Goal: Communication & Community: Answer question/provide support

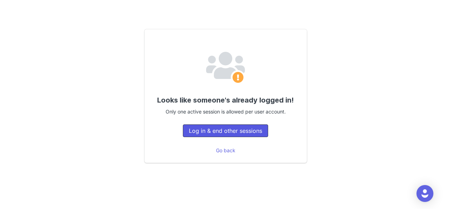
click at [237, 130] on button "Log in & end other sessions" at bounding box center [225, 130] width 85 height 13
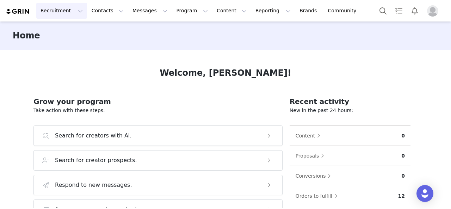
click at [59, 13] on button "Recruitment Recruitment" at bounding box center [61, 11] width 51 height 16
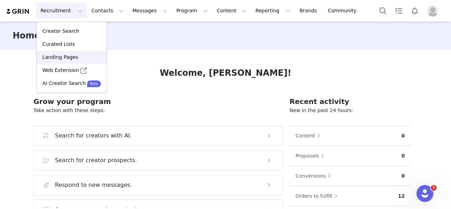
click at [55, 58] on p "Landing Pages" at bounding box center [60, 57] width 36 height 7
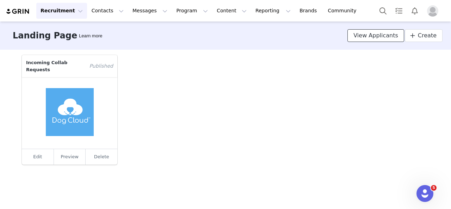
click at [385, 35] on span "View Applicants" at bounding box center [376, 35] width 45 height 8
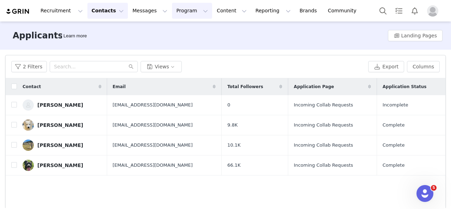
click at [172, 8] on button "Program Program" at bounding box center [192, 11] width 40 height 16
click at [176, 29] on p "Activations" at bounding box center [174, 31] width 27 height 7
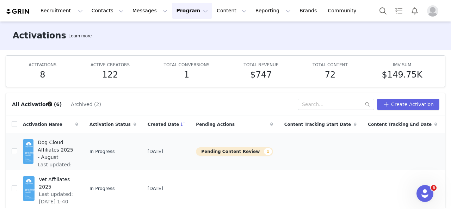
click at [213, 150] on button "Pending Content Review 1" at bounding box center [234, 151] width 77 height 8
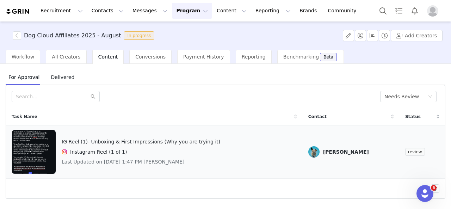
click at [411, 151] on span "review" at bounding box center [416, 152] width 20 height 8
click at [142, 151] on div "Instagram Reel (1 of 1)" at bounding box center [141, 152] width 159 height 8
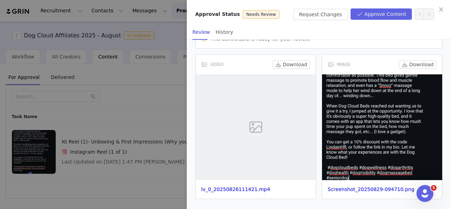
scroll to position [75, 0]
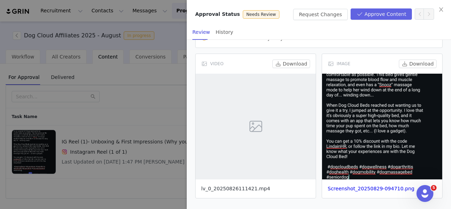
click at [225, 189] on link "lv_0_20250826111421.mp4" at bounding box center [235, 189] width 69 height 6
click at [358, 186] on link "Screenshot_20250829-094710.png" at bounding box center [371, 189] width 87 height 6
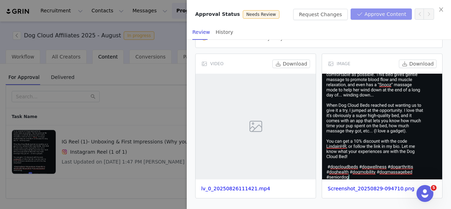
click at [387, 17] on button "Approve Content" at bounding box center [381, 13] width 61 height 11
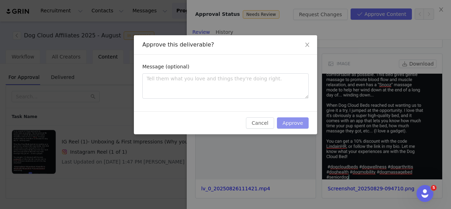
click at [298, 124] on button "Approve" at bounding box center [293, 122] width 32 height 11
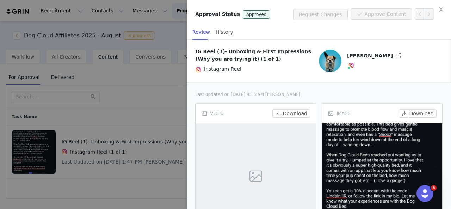
click at [174, 102] on div at bounding box center [225, 104] width 451 height 209
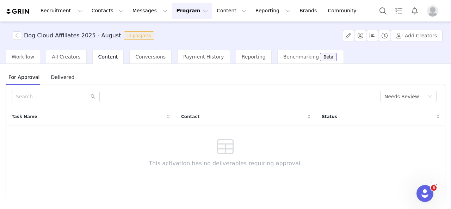
click at [176, 12] on button "Program Program" at bounding box center [192, 11] width 40 height 16
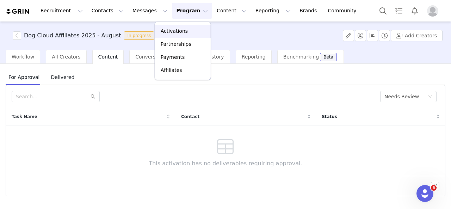
click at [166, 34] on p "Activations" at bounding box center [174, 31] width 27 height 7
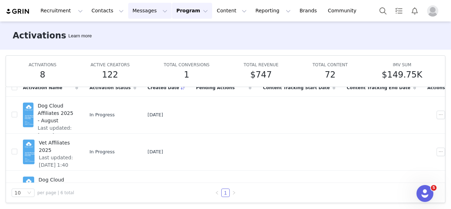
click at [143, 10] on button "Messages Messages" at bounding box center [149, 11] width 43 height 16
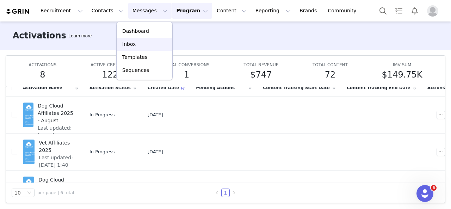
click at [141, 43] on div "Inbox" at bounding box center [144, 44] width 47 height 7
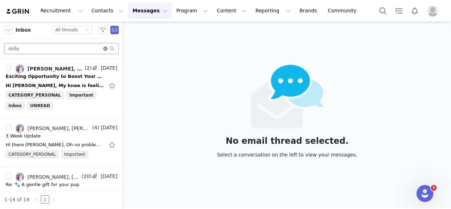
click at [105, 49] on icon "icon: close-circle" at bounding box center [105, 49] width 4 height 4
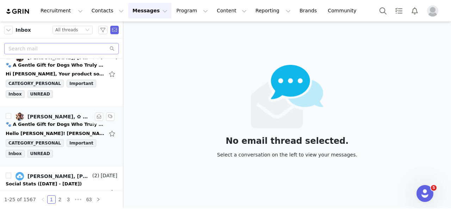
scroll to position [917, 0]
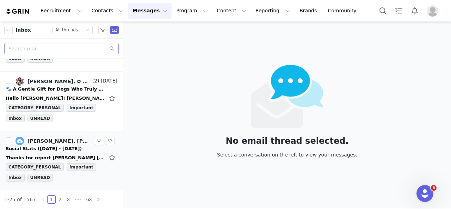
click at [50, 152] on div "Thanks for report [PERSON_NAME] [DATE][DATE] 2:31 pm [PERSON_NAME], <[EMAIL_ADD…" at bounding box center [62, 157] width 112 height 11
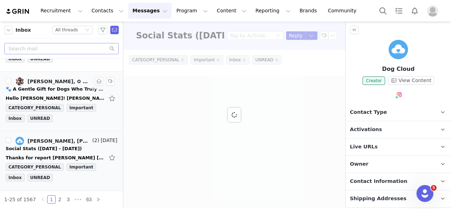
click at [55, 86] on div "🐾 A Gentle Gift for Dogs Who Truly Need It" at bounding box center [55, 89] width 99 height 7
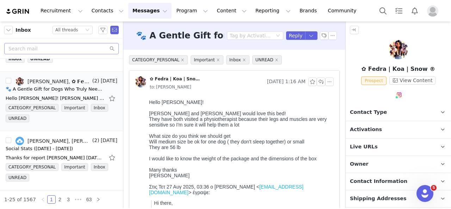
scroll to position [0, 0]
click at [108, 93] on button "button" at bounding box center [112, 98] width 9 height 11
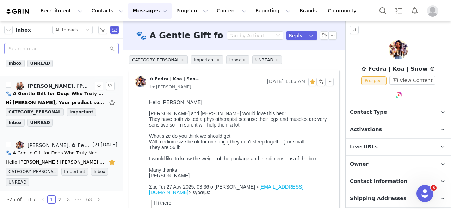
scroll to position [846, 0]
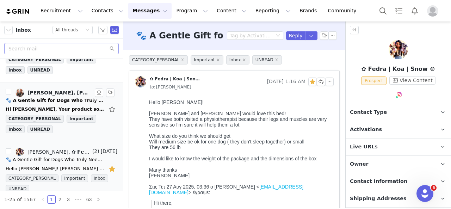
click at [83, 104] on div "Hi [PERSON_NAME], Your product sounds amazing. We have a [DEMOGRAPHIC_DATA] pit…" at bounding box center [62, 109] width 112 height 11
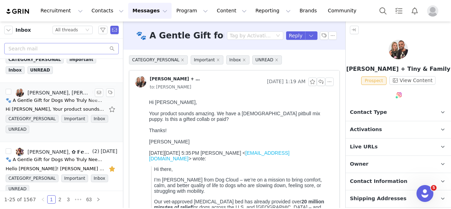
scroll to position [811, 0]
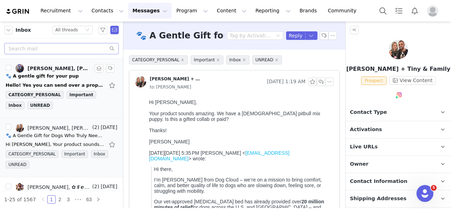
click at [51, 82] on div "Hello! Yes you can send over a proposal On [DATE] 8:10 AM, [PERSON_NAME] <[EMAI…" at bounding box center [55, 85] width 99 height 7
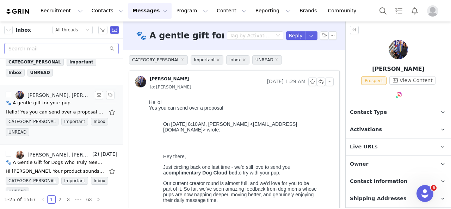
scroll to position [741, 0]
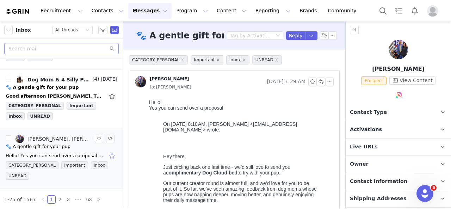
click at [108, 150] on button "button" at bounding box center [112, 155] width 9 height 11
click at [67, 93] on div "Good afternoon Holly, Thanks so much for reaching out! I actually took a look a…" at bounding box center [55, 96] width 99 height 7
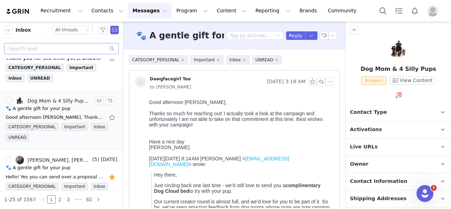
scroll to position [705, 0]
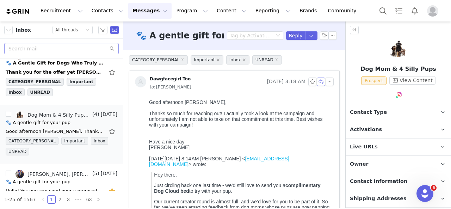
click at [317, 81] on button "button" at bounding box center [321, 82] width 8 height 8
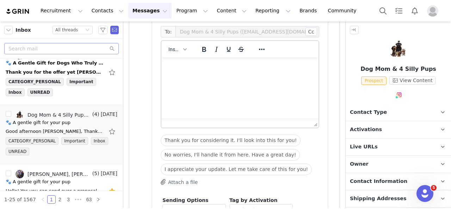
scroll to position [0, 0]
click at [268, 73] on html at bounding box center [240, 66] width 157 height 19
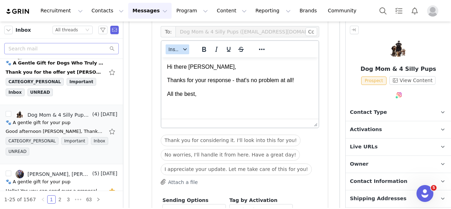
click at [184, 46] on button "Insert" at bounding box center [178, 49] width 24 height 10
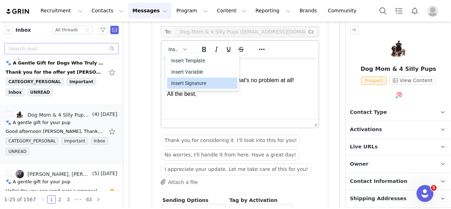
click at [189, 81] on div "Insert Signature" at bounding box center [202, 83] width 63 height 8
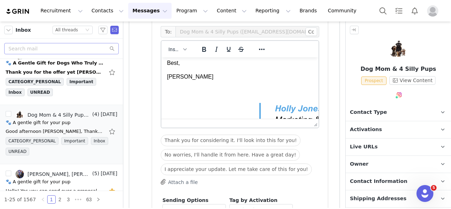
scroll to position [30, 0]
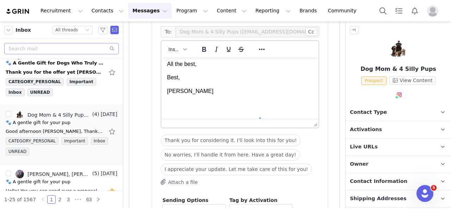
click at [190, 90] on p "[PERSON_NAME]" at bounding box center [240, 91] width 146 height 8
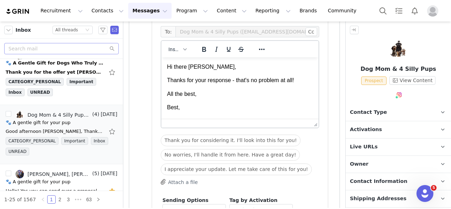
click at [182, 108] on p "Best," at bounding box center [240, 108] width 146 height 8
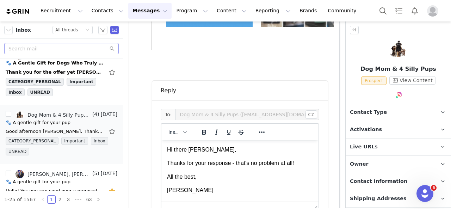
scroll to position [620, 0]
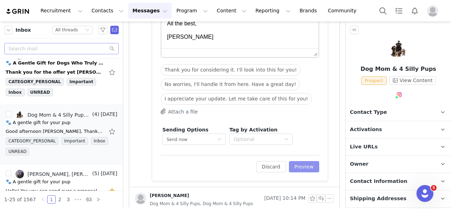
click at [298, 166] on button "Preview" at bounding box center [304, 166] width 31 height 11
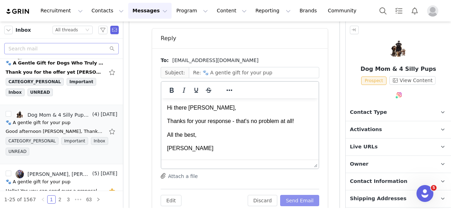
scroll to position [554, 0]
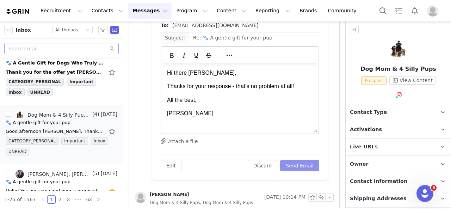
click at [297, 165] on button "Send Email" at bounding box center [299, 165] width 39 height 11
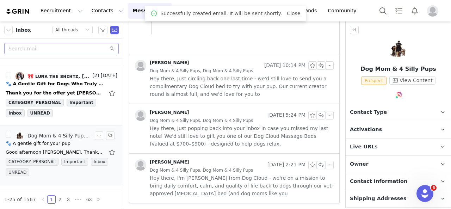
scroll to position [670, 0]
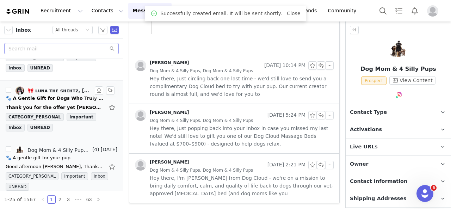
click at [62, 104] on div "Thank you for the offer yet [PERSON_NAME] is 2.5 years. 💜 [DATE][DATE], [PERSON…" at bounding box center [55, 107] width 99 height 7
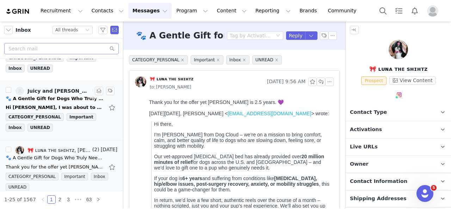
scroll to position [600, 0]
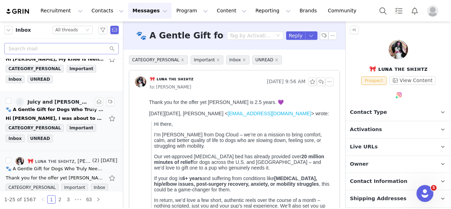
click at [66, 106] on div "🐾 A Gentle Gift for Dogs Who Truly Need It" at bounding box center [55, 109] width 99 height 7
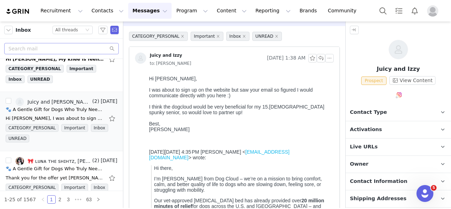
scroll to position [0, 0]
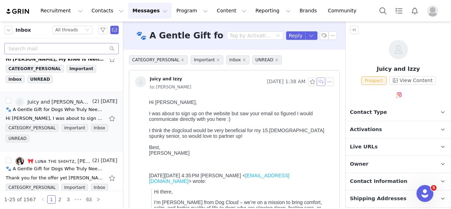
drag, startPoint x: 314, startPoint y: 81, endPoint x: 310, endPoint y: 88, distance: 7.9
click at [317, 81] on button "button" at bounding box center [321, 82] width 8 height 8
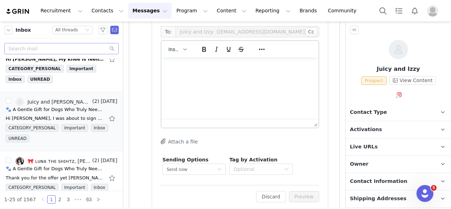
click at [284, 77] on html at bounding box center [240, 66] width 157 height 19
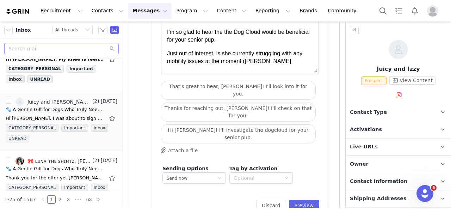
scroll to position [699, 0]
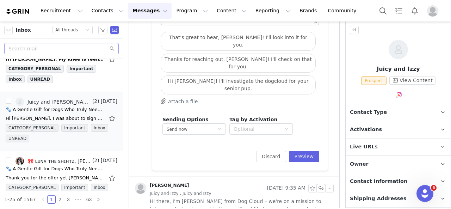
click at [289, 198] on span "Hi there, I'm [PERSON_NAME] from Dog Cloud – we're on a mission to bring comfor…" at bounding box center [242, 209] width 184 height 23
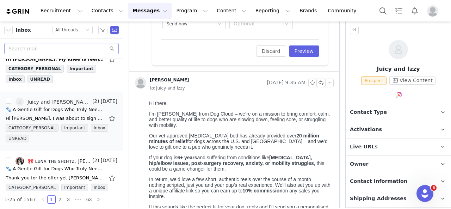
scroll to position [804, 0]
drag, startPoint x: 202, startPoint y: 172, endPoint x: 273, endPoint y: 161, distance: 71.4
click at [273, 161] on p "If your dog is 6+ years and suffering from conditions like arthritis, hip/elbow…" at bounding box center [240, 162] width 182 height 17
copy p "arthritis, hip/elbow issues, post-surgery recovery, anxiety, or mobility strugg…"
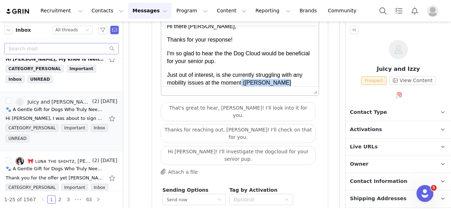
scroll to position [14, 0]
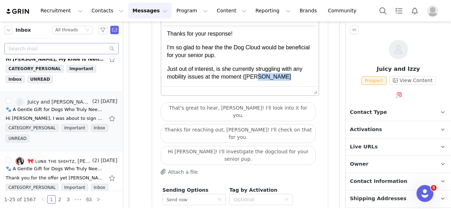
drag, startPoint x: 286, startPoint y: 84, endPoint x: 255, endPoint y: 77, distance: 31.1
click at [255, 77] on p "Just out of interest, is she currently struggling with any mobility issues at t…" at bounding box center [240, 73] width 146 height 16
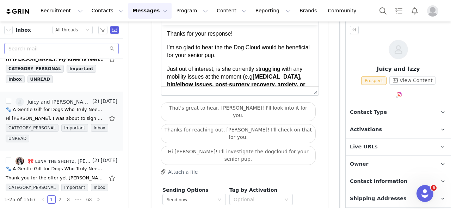
scroll to position [32, 0]
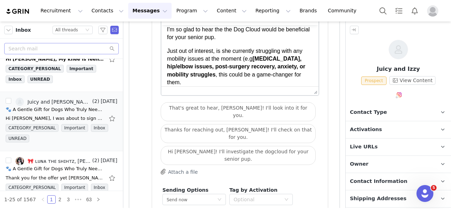
click at [257, 59] on strong "[MEDICAL_DATA], hip/elbow issues, post-surgery recovery, anxiety, or mobility s…" at bounding box center [236, 67] width 138 height 22
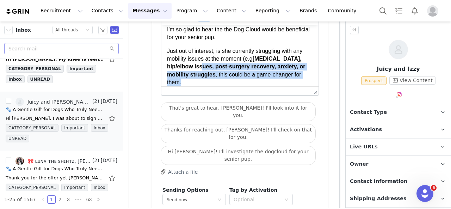
drag, startPoint x: 206, startPoint y: 81, endPoint x: 215, endPoint y: 67, distance: 16.7
click at [215, 67] on p "Just out of interest, is she currently struggling with any mobility issues at t…" at bounding box center [240, 67] width 146 height 40
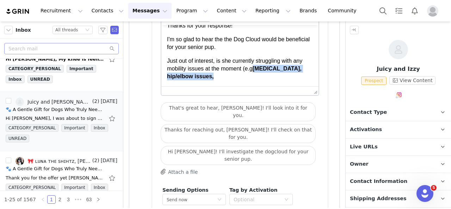
scroll to position [22, 0]
drag, startPoint x: 243, startPoint y: 69, endPoint x: 256, endPoint y: 70, distance: 12.4
click at [256, 70] on p "Just out of interest, is she currently struggling with any mobility issues at t…" at bounding box center [240, 69] width 146 height 24
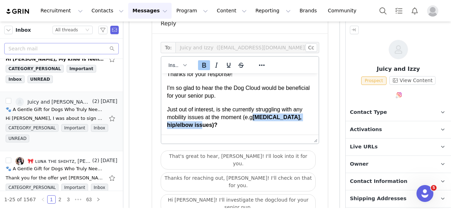
scroll to position [558, 0]
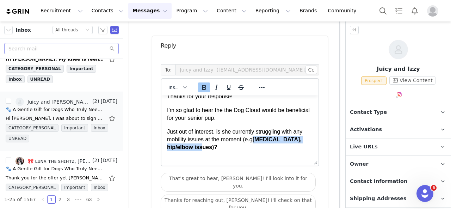
click at [207, 86] on icon "Bold" at bounding box center [204, 87] width 8 height 8
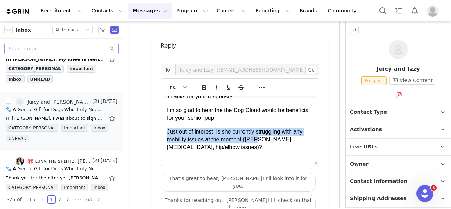
scroll to position [593, 0]
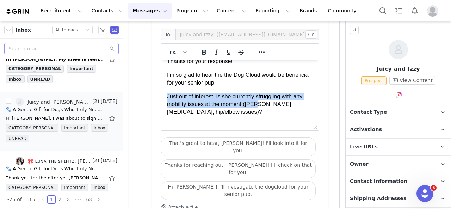
click at [263, 115] on p "Just out of interest, is she currently struggling with any mobility issues at t…" at bounding box center [240, 105] width 146 height 24
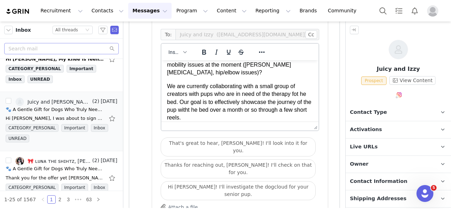
scroll to position [75, 0]
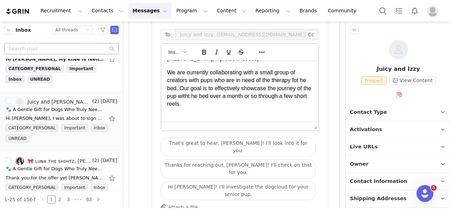
click at [228, 99] on p "We are currently collaborating with a small group of creators with pups who are…" at bounding box center [240, 89] width 146 height 40
click at [298, 81] on p "We are currently collaborating with a small group of creators with pups who are…" at bounding box center [240, 89] width 146 height 40
click at [171, 86] on p "We are currently collaborating with a small group of creators with pups who are…" at bounding box center [240, 89] width 146 height 40
click at [172, 87] on p "We are currently collaborating with a small group of creators with pups who are…" at bounding box center [240, 89] width 146 height 40
click at [243, 97] on p "We are currently collaborating with a small group of creators with pups who are…" at bounding box center [240, 89] width 146 height 40
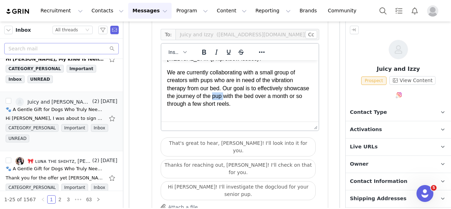
click at [243, 97] on p "We are currently collaborating with a small group of creators with pups who are…" at bounding box center [240, 89] width 146 height 40
click at [207, 81] on p "We are currently collaborating with a small group of creators with pups who are…" at bounding box center [240, 89] width 146 height 40
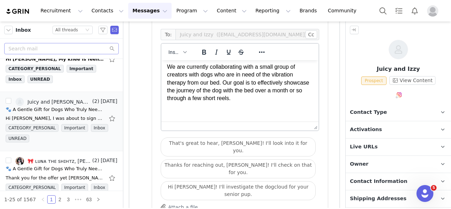
click at [274, 101] on p "We are currently collaborating with a small group of creators with dogs who are…" at bounding box center [240, 83] width 146 height 40
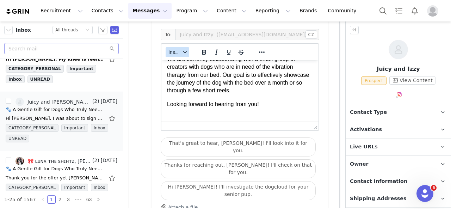
click at [188, 53] on button "Insert" at bounding box center [178, 52] width 24 height 10
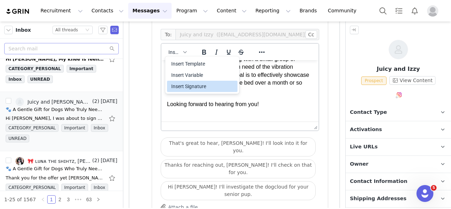
click at [194, 84] on div "Insert Signature" at bounding box center [202, 86] width 63 height 8
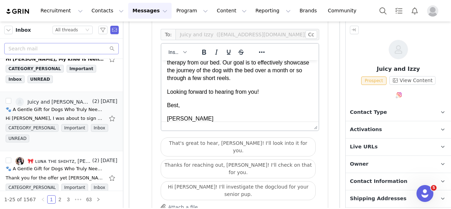
scroll to position [126, 0]
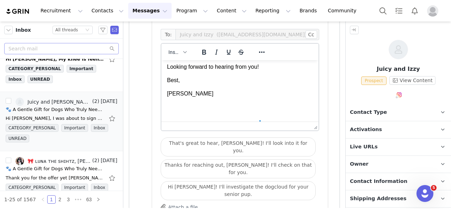
click at [186, 93] on p "[PERSON_NAME]" at bounding box center [240, 94] width 146 height 8
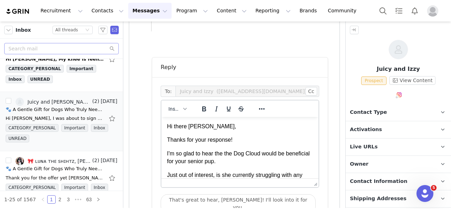
scroll to position [628, 0]
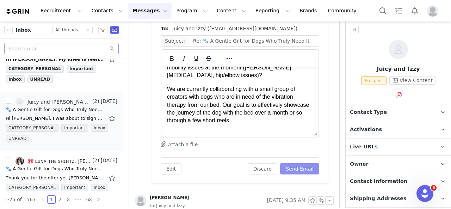
scroll to position [0, 0]
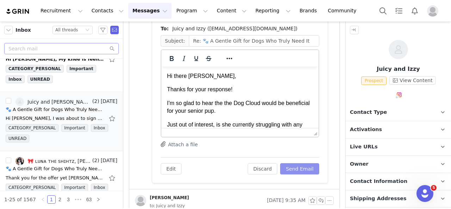
click at [303, 166] on button "Send Email" at bounding box center [299, 168] width 39 height 11
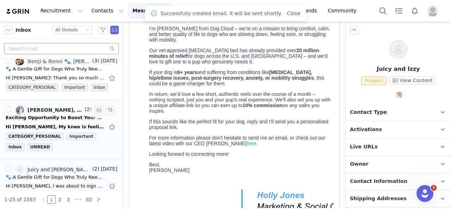
scroll to position [529, 0]
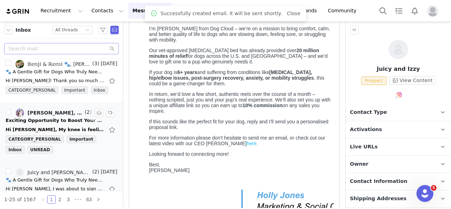
click at [70, 124] on div "Hi Holly, My knee is feeling much better now. Thank you so much for checking in…" at bounding box center [62, 129] width 112 height 11
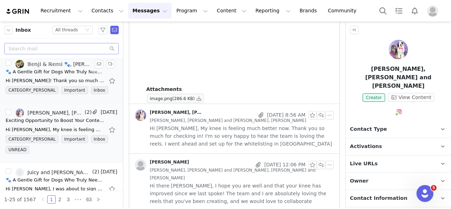
scroll to position [494, 0]
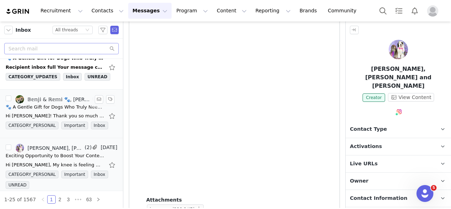
click at [62, 104] on div "🐾 A Gentle Gift for Dogs Who Truly Need It" at bounding box center [55, 107] width 99 height 7
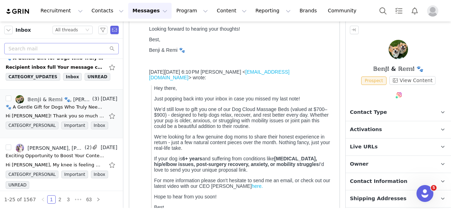
scroll to position [0, 0]
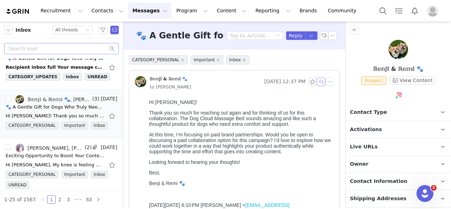
click at [317, 81] on button "button" at bounding box center [321, 82] width 8 height 8
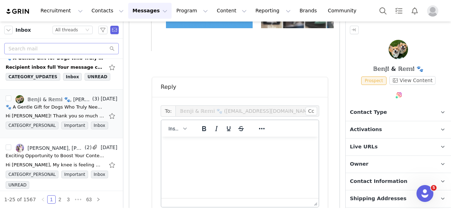
scroll to position [567, 0]
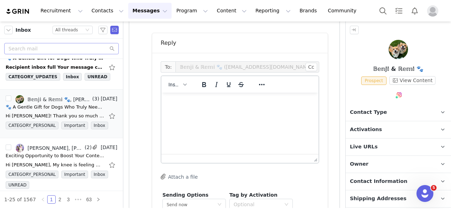
click at [288, 111] on html at bounding box center [240, 102] width 157 height 19
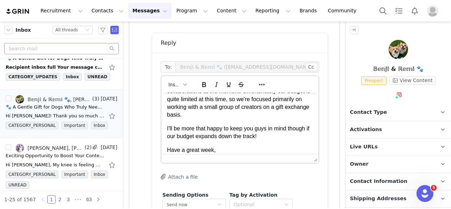
scroll to position [59, 0]
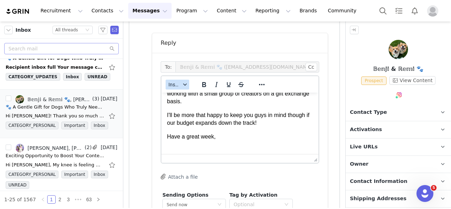
click at [182, 83] on div "button" at bounding box center [185, 85] width 6 height 4
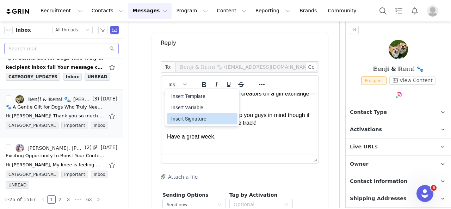
click at [193, 117] on div "Insert Signature" at bounding box center [202, 119] width 63 height 8
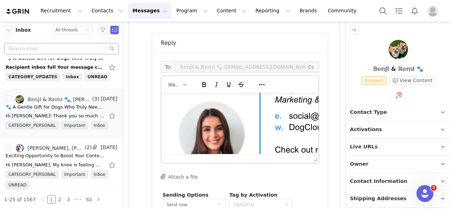
scroll to position [97, 0]
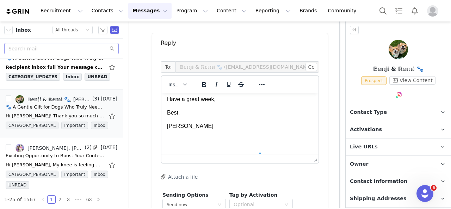
click at [192, 127] on p "[PERSON_NAME]" at bounding box center [240, 126] width 146 height 8
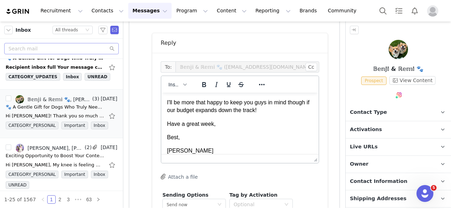
scroll to position [61, 0]
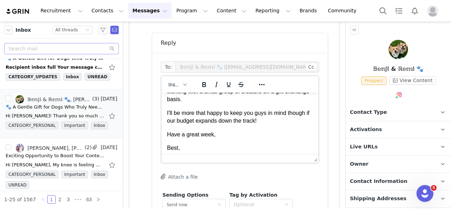
click at [219, 135] on p "Have a great week," at bounding box center [240, 135] width 146 height 8
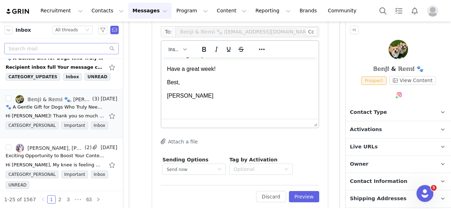
scroll to position [106, 0]
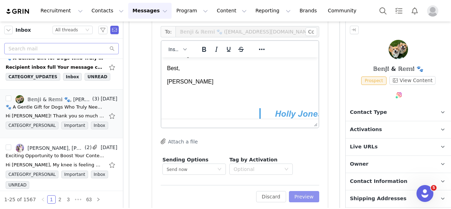
click at [303, 194] on button "Preview" at bounding box center [304, 196] width 31 height 11
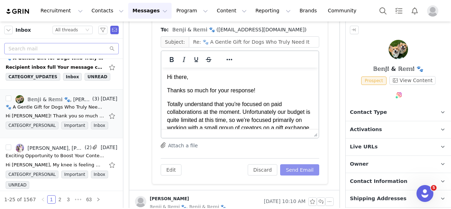
scroll to position [0, 0]
click at [302, 167] on button "Send Email" at bounding box center [299, 169] width 39 height 11
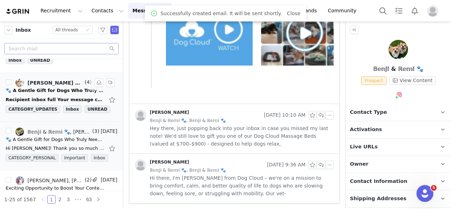
scroll to position [458, 0]
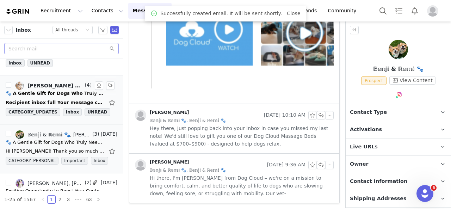
click at [55, 90] on div "🐾 A Gentle Gift for Dogs Who Truly Need It" at bounding box center [55, 93] width 99 height 7
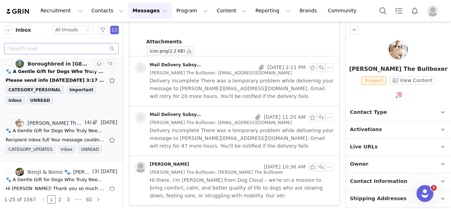
scroll to position [388, 0]
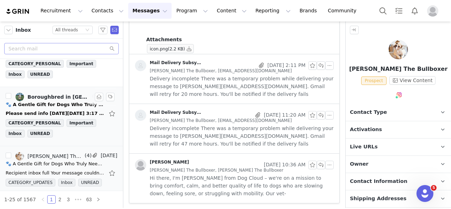
click at [40, 108] on div "Please send info [DATE][DATE] 3:17 AM [PERSON_NAME] <[EMAIL_ADDRESS][DOMAIN_NAM…" at bounding box center [62, 113] width 112 height 11
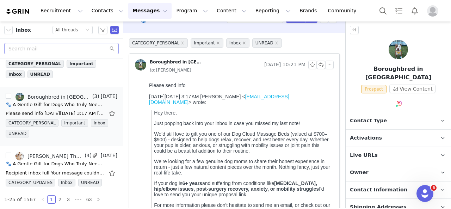
scroll to position [0, 0]
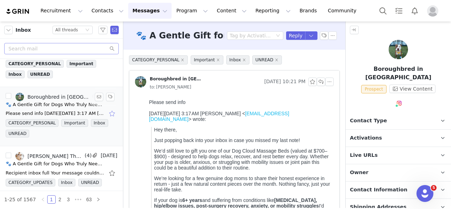
click at [108, 108] on button "button" at bounding box center [112, 113] width 9 height 11
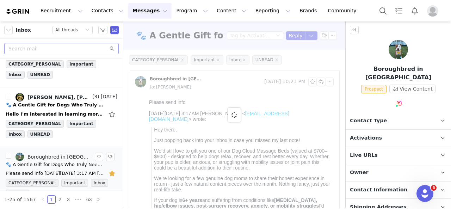
scroll to position [317, 0]
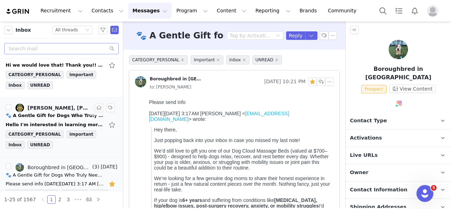
drag, startPoint x: 75, startPoint y: 118, endPoint x: 83, endPoint y: 119, distance: 7.8
click at [75, 121] on div "Hello I'm interested in learning more.. Thank you [DATE][DATE] 2:16 AM [PERSON_…" at bounding box center [55, 124] width 99 height 7
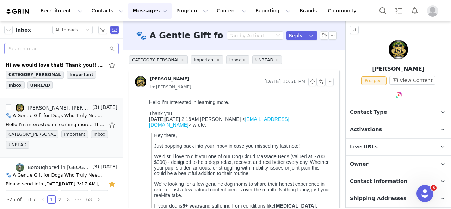
scroll to position [0, 0]
drag, startPoint x: 107, startPoint y: 118, endPoint x: 77, endPoint y: 107, distance: 32.7
click at [108, 119] on button "button" at bounding box center [112, 124] width 9 height 11
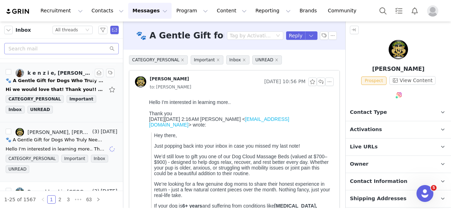
scroll to position [282, 0]
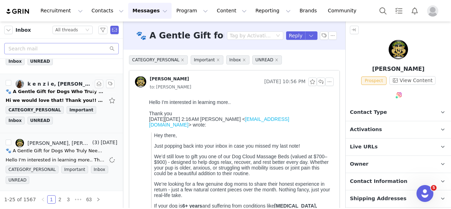
click at [75, 95] on div "Hi we would love that! Thank you!! Get Outlook for iOS From: [PERSON_NAME] <[EM…" at bounding box center [62, 100] width 112 height 11
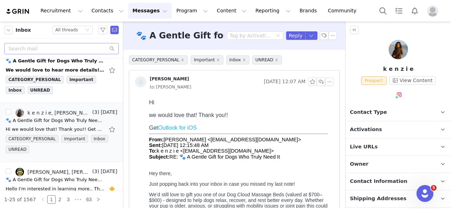
scroll to position [247, 0]
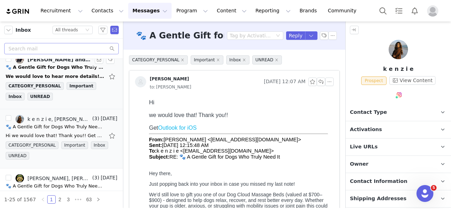
click at [59, 73] on div "We would love to hear more details! [DATE][DATE] 3:16 AM [PERSON_NAME] <[EMAIL_…" at bounding box center [55, 76] width 99 height 7
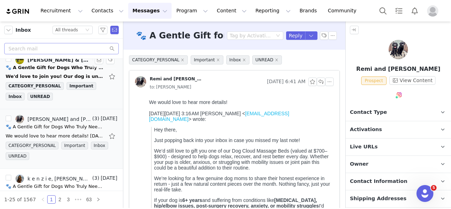
scroll to position [176, 0]
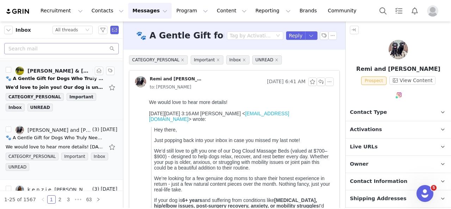
click at [64, 79] on div "🐾 A Gentle Gift for Dogs Who Truly Need It" at bounding box center [55, 78] width 99 height 7
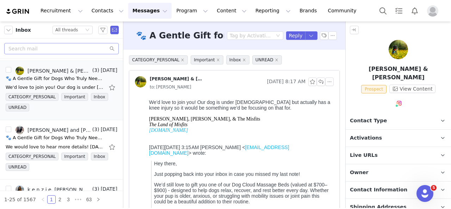
scroll to position [0, 0]
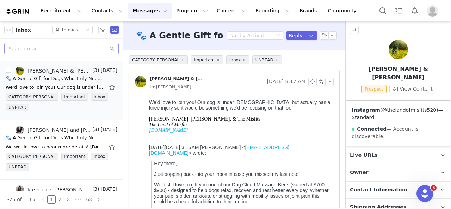
drag, startPoint x: 392, startPoint y: 106, endPoint x: 396, endPoint y: 110, distance: 5.5
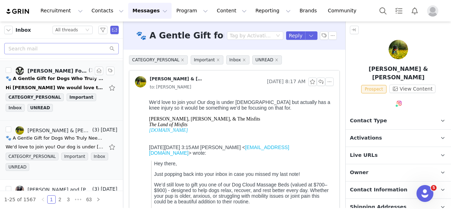
scroll to position [106, 0]
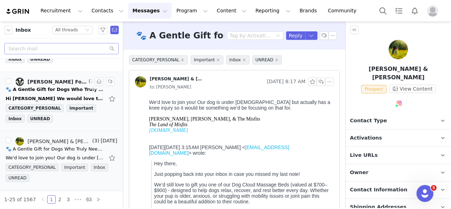
click at [61, 97] on div "Hi [PERSON_NAME] We would love to partner with you on this. In our program we c…" at bounding box center [55, 98] width 99 height 7
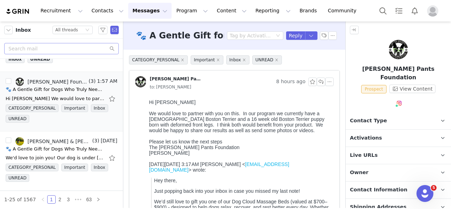
scroll to position [0, 0]
click at [110, 98] on button "button" at bounding box center [112, 98] width 9 height 11
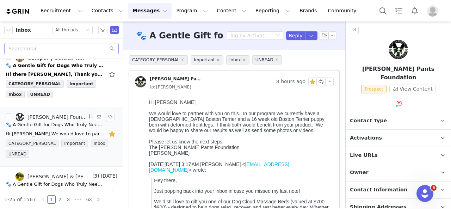
scroll to position [35, 0]
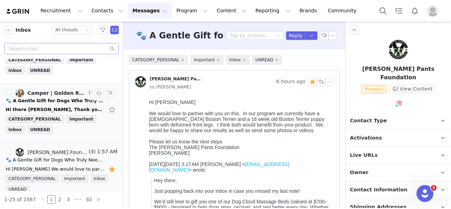
click at [63, 103] on div "🐾 A Gentle Gift for Dogs Who Truly Need It" at bounding box center [55, 100] width 99 height 7
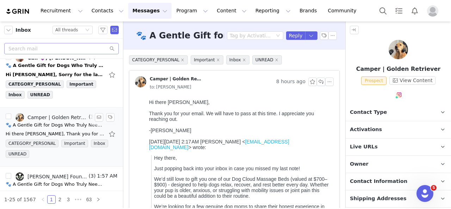
scroll to position [0, 0]
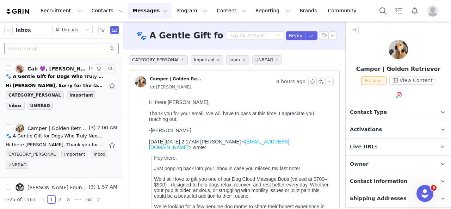
click at [42, 78] on div "🐾 A Gentle Gift for Dogs Who Truly Need It" at bounding box center [55, 76] width 99 height 7
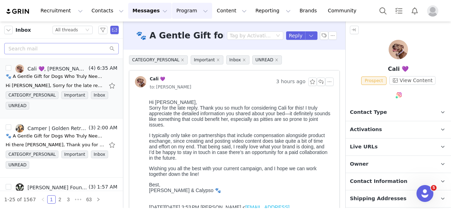
drag, startPoint x: 180, startPoint y: 15, endPoint x: 176, endPoint y: 14, distance: 3.6
click at [179, 15] on button "Program Program" at bounding box center [192, 11] width 40 height 16
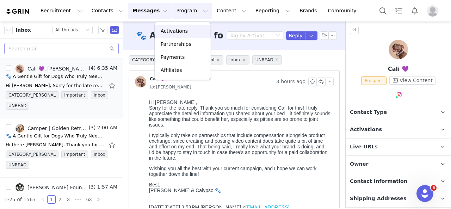
click at [172, 30] on p "Activations" at bounding box center [174, 31] width 27 height 7
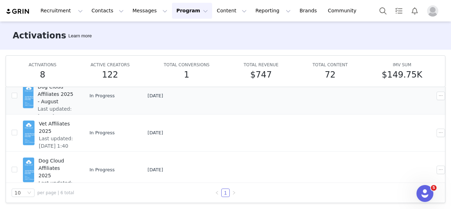
scroll to position [71, 0]
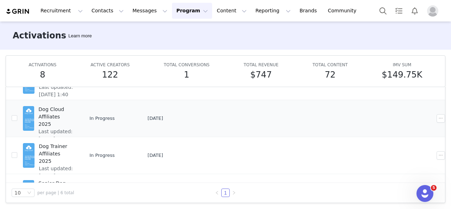
click at [74, 108] on span "Dog Cloud Affiliates 2025" at bounding box center [56, 117] width 36 height 22
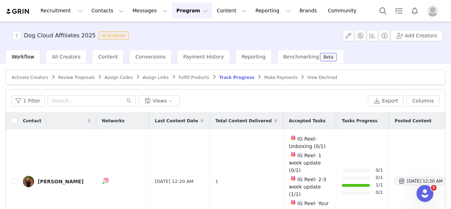
click at [172, 15] on button "Program Program" at bounding box center [192, 11] width 40 height 16
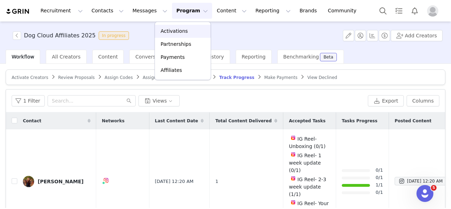
click at [175, 31] on p "Activations" at bounding box center [174, 31] width 27 height 7
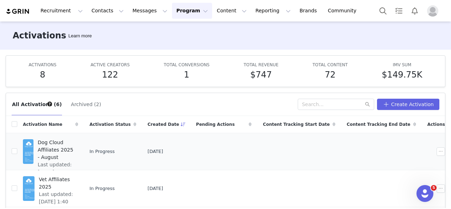
click at [74, 145] on span "Dog Cloud Affiliates 2025 - August" at bounding box center [56, 150] width 36 height 22
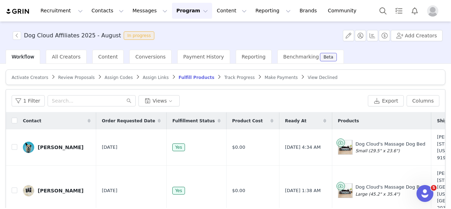
click at [224, 75] on span "Track Progress" at bounding box center [239, 77] width 30 height 5
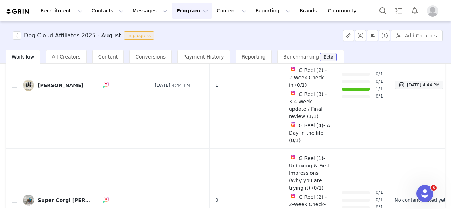
scroll to position [282, 0]
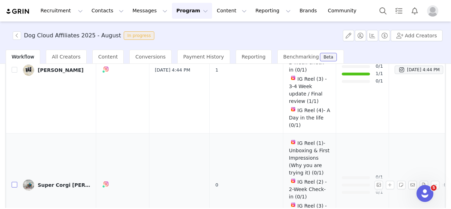
click at [13, 182] on input "checkbox" at bounding box center [15, 185] width 6 height 6
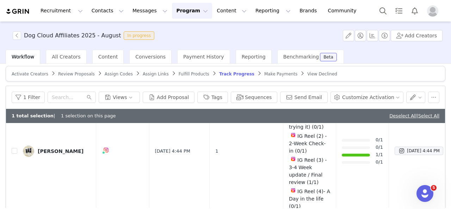
scroll to position [0, 0]
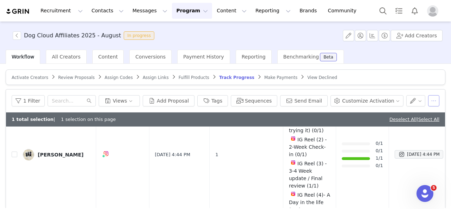
click at [431, 101] on button "button" at bounding box center [434, 100] width 11 height 11
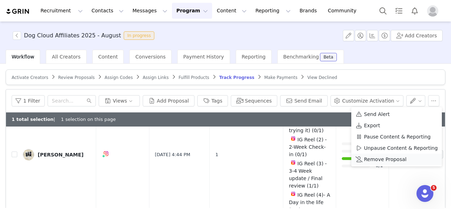
click at [391, 157] on span "Remove Proposal" at bounding box center [385, 160] width 43 height 8
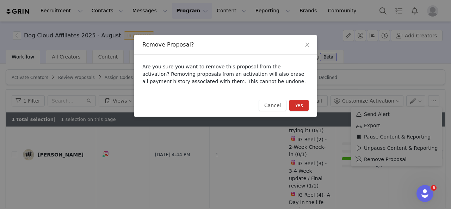
drag, startPoint x: 301, startPoint y: 103, endPoint x: 308, endPoint y: 107, distance: 7.4
click at [301, 104] on button "Yes" at bounding box center [299, 105] width 19 height 11
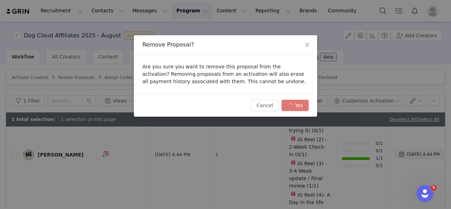
checkbox input "false"
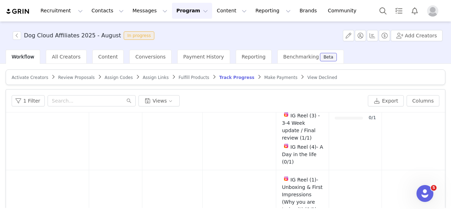
drag, startPoint x: 175, startPoint y: 77, endPoint x: 183, endPoint y: 79, distance: 8.3
click at [179, 78] on span "Fulfill Products" at bounding box center [194, 77] width 31 height 5
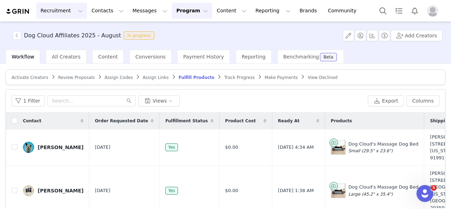
click at [57, 16] on button "Recruitment Recruitment" at bounding box center [61, 11] width 51 height 16
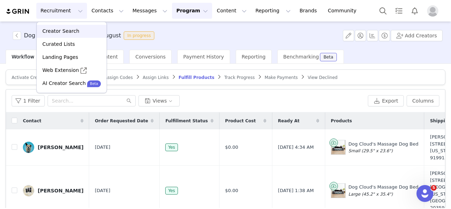
click at [67, 34] on p "Creator Search" at bounding box center [60, 31] width 37 height 7
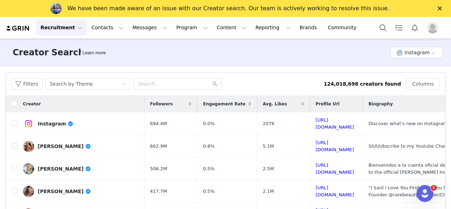
click at [437, 7] on div "We have been made aware of an issue with our Creator search. Our team is active…" at bounding box center [225, 8] width 451 height 11
click at [441, 6] on icon "Close" at bounding box center [440, 8] width 4 height 4
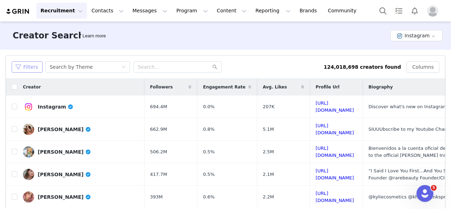
drag, startPoint x: 31, startPoint y: 67, endPoint x: 32, endPoint y: 71, distance: 4.0
click at [32, 67] on button "Filters" at bounding box center [27, 66] width 31 height 11
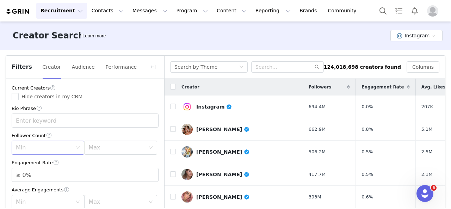
click at [62, 152] on div "Min" at bounding box center [46, 147] width 60 height 13
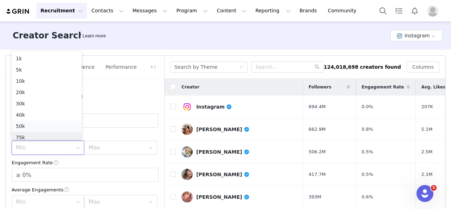
scroll to position [4, 0]
click at [38, 90] on li "20k" at bounding box center [47, 88] width 70 height 11
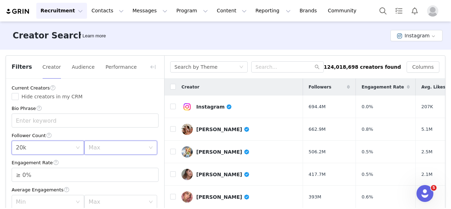
click at [100, 142] on div "Max" at bounding box center [119, 147] width 60 height 13
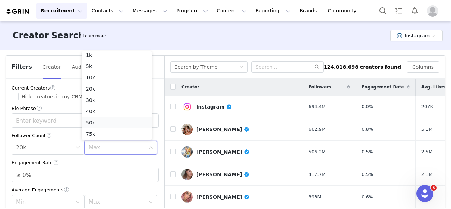
click at [109, 120] on li "50k" at bounding box center [117, 122] width 70 height 11
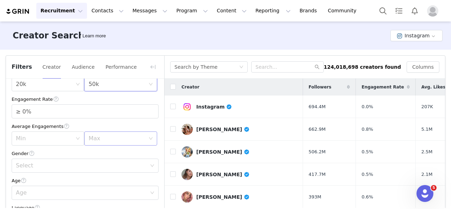
scroll to position [71, 0]
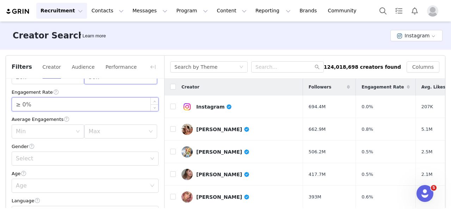
click at [61, 105] on input "≥ 0%" at bounding box center [85, 104] width 146 height 13
click at [22, 105] on input "≥ 0%" at bounding box center [85, 104] width 146 height 13
type input "≥ 2%"
click at [156, 114] on div "Current Creators Hide creators in my CRM Bio Phrase Follower Count Min 20k Max …" at bounding box center [85, 204] width 158 height 392
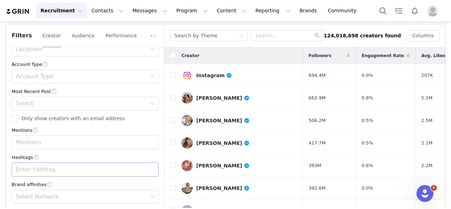
scroll to position [64, 0]
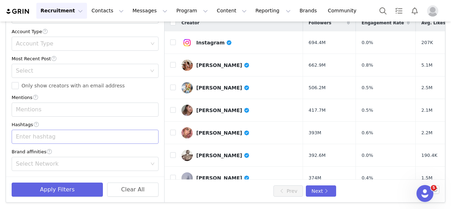
click at [49, 136] on div "Enter hashtag" at bounding box center [82, 136] width 132 height 7
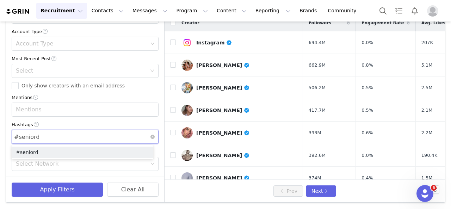
type input "#seniordog"
drag, startPoint x: 154, startPoint y: 91, endPoint x: 116, endPoint y: 98, distance: 37.9
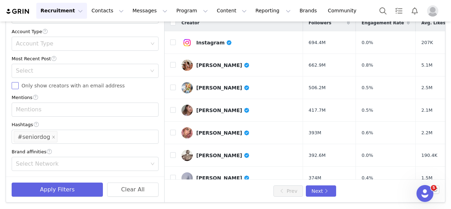
click at [44, 86] on span "Only show creators with an email address" at bounding box center [73, 86] width 109 height 6
click at [19, 86] on input "Only show creators with an email address" at bounding box center [15, 85] width 7 height 7
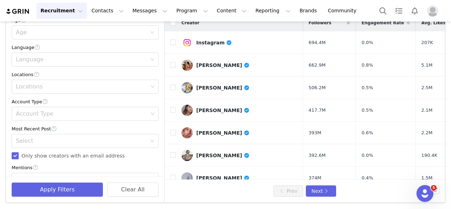
scroll to position [195, 0]
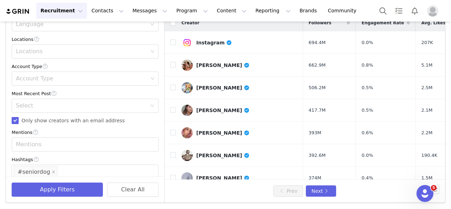
click at [71, 121] on span "Only show creators with an email address" at bounding box center [73, 121] width 109 height 6
click at [19, 121] on input "Only show creators with an email address" at bounding box center [15, 120] width 7 height 7
checkbox input "false"
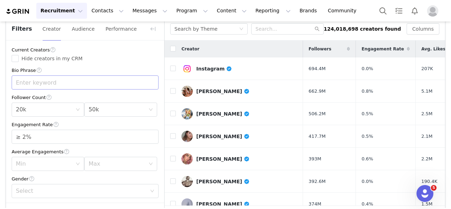
scroll to position [29, 0]
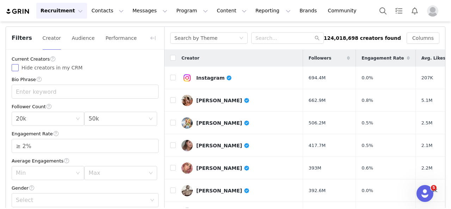
click at [41, 66] on span "Hide creators in my CRM" at bounding box center [52, 68] width 67 height 6
click at [19, 66] on input "Hide creators in my CRM" at bounding box center [15, 67] width 7 height 7
checkbox input "true"
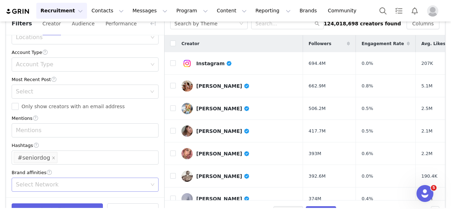
scroll to position [64, 0]
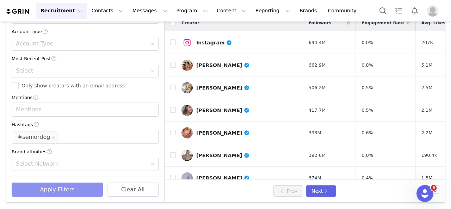
click at [75, 189] on button "Apply Filters" at bounding box center [57, 190] width 91 height 14
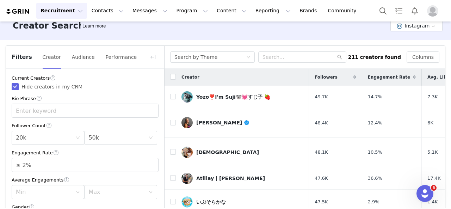
scroll to position [0, 0]
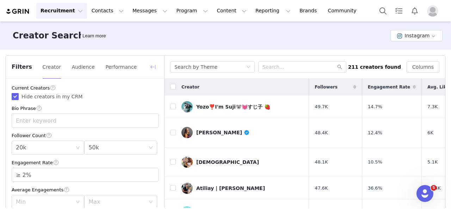
drag, startPoint x: 156, startPoint y: 68, endPoint x: 230, endPoint y: 81, distance: 75.1
click at [157, 68] on button "button" at bounding box center [152, 66] width 11 height 11
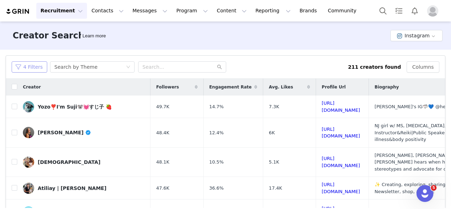
click at [31, 65] on button "4 Filters" at bounding box center [30, 66] width 36 height 11
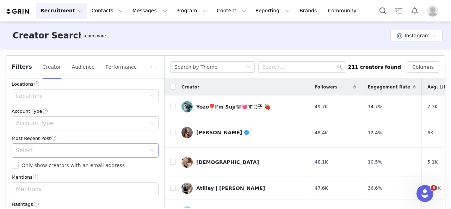
scroll to position [230, 0]
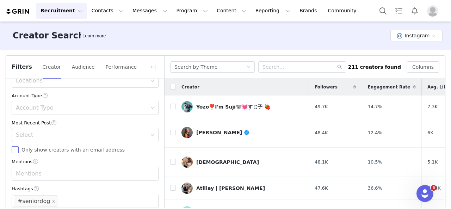
click at [38, 150] on span "Only show creators with an email address" at bounding box center [73, 150] width 109 height 6
click at [19, 150] on input "Only show creators with an email address" at bounding box center [15, 149] width 7 height 7
checkbox input "true"
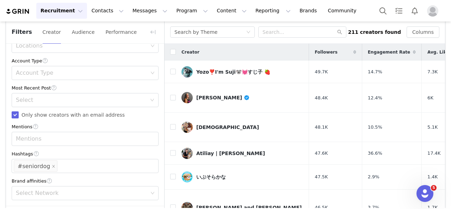
scroll to position [64, 0]
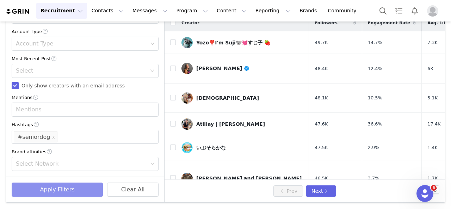
click at [78, 188] on button "Apply Filters" at bounding box center [57, 190] width 91 height 14
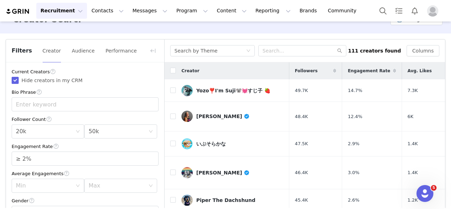
scroll to position [0, 0]
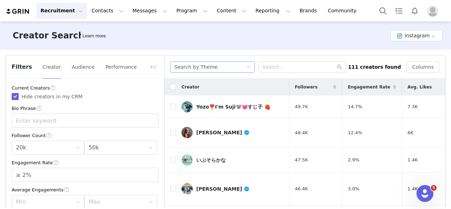
drag, startPoint x: 156, startPoint y: 65, endPoint x: 178, endPoint y: 66, distance: 23.0
click at [156, 65] on button "button" at bounding box center [152, 66] width 11 height 11
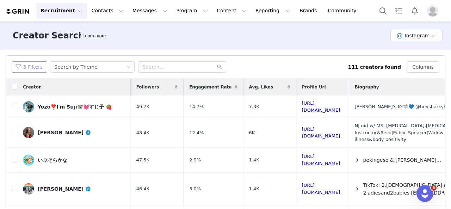
click at [20, 63] on button "5 Filters" at bounding box center [30, 66] width 36 height 11
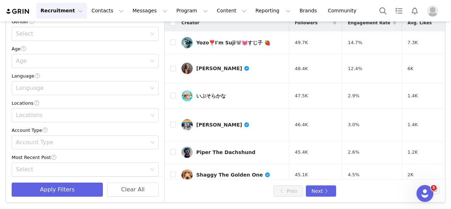
scroll to position [141, 0]
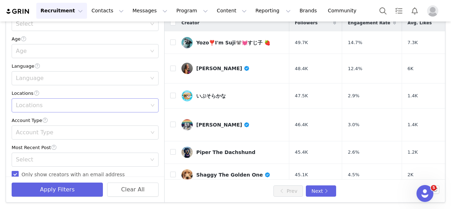
click at [46, 102] on div "Locations" at bounding box center [82, 105] width 132 height 7
type input "unite"
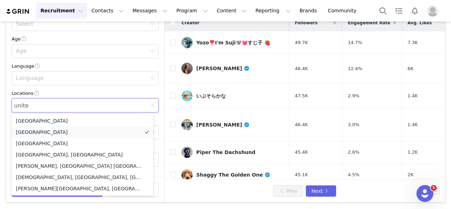
click at [63, 131] on li "[GEOGRAPHIC_DATA]" at bounding box center [83, 132] width 142 height 11
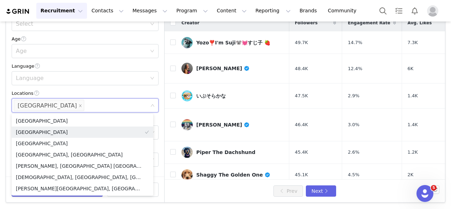
click at [155, 90] on div "Current Creators Hide creators in my CRM Bio Phrase Follower Count Min 20k Max …" at bounding box center [85, 69] width 158 height 392
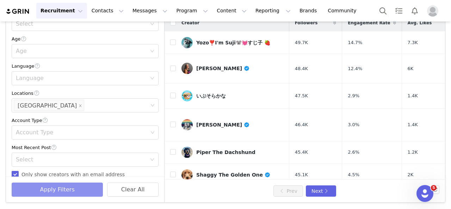
click at [51, 188] on button "Apply Filters" at bounding box center [57, 190] width 91 height 14
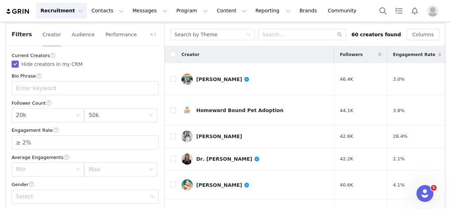
scroll to position [0, 0]
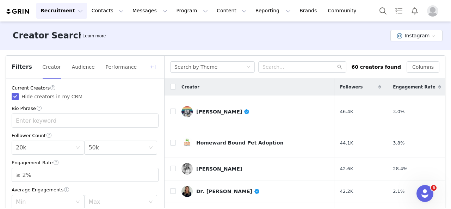
click at [154, 66] on button "button" at bounding box center [152, 66] width 11 height 11
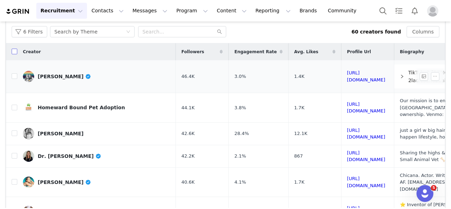
click at [15, 52] on input "checkbox" at bounding box center [15, 52] width 6 height 6
checkbox input "false"
checkbox input "true"
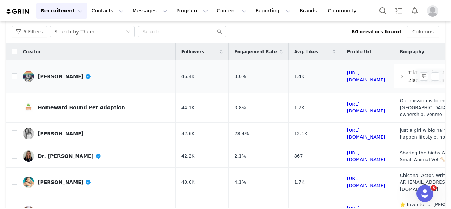
checkbox input "true"
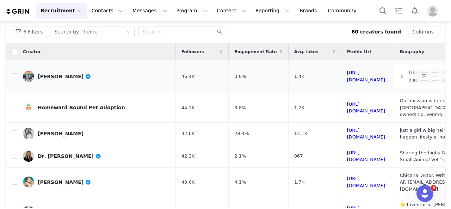
checkbox input "true"
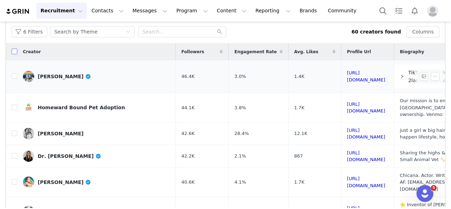
checkbox input "true"
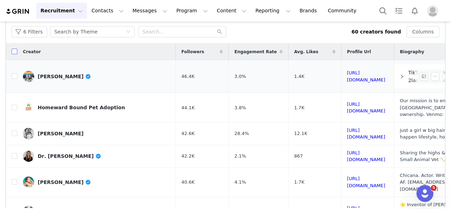
checkbox input "true"
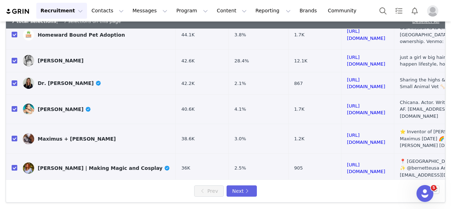
scroll to position [282, 0]
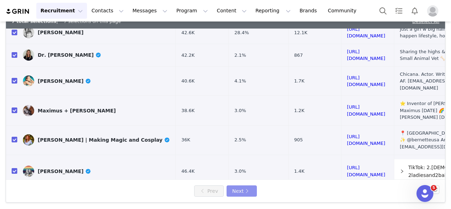
click at [238, 189] on button "Next" at bounding box center [242, 191] width 30 height 11
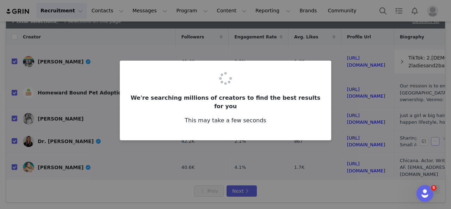
checkbox input "false"
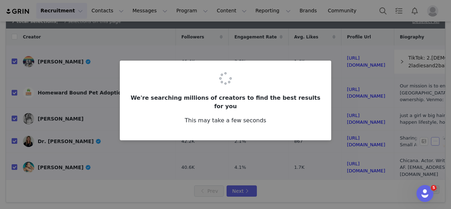
checkbox input "false"
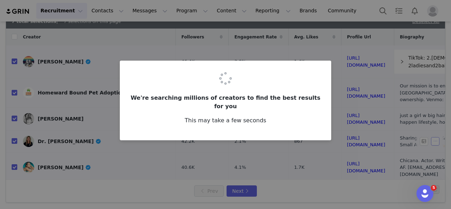
checkbox input "false"
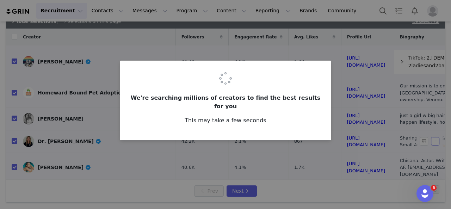
checkbox input "false"
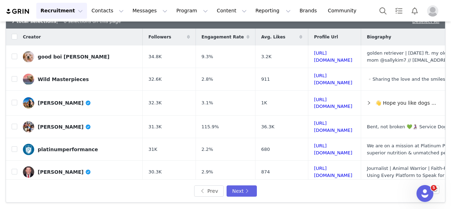
click at [14, 40] on th at bounding box center [11, 37] width 11 height 17
click at [14, 34] on input "checkbox" at bounding box center [15, 37] width 6 height 6
checkbox input "false"
checkbox input "true"
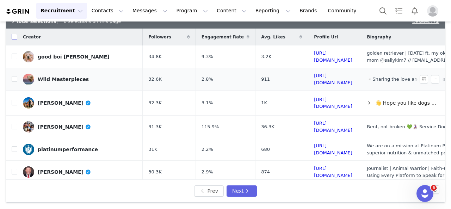
checkbox input "true"
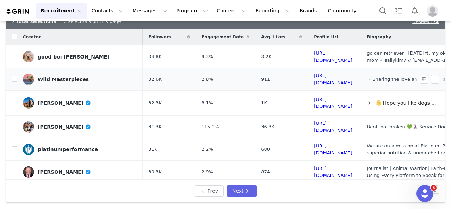
checkbox input "true"
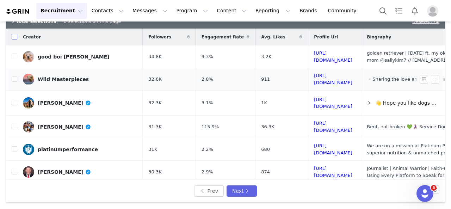
checkbox input "true"
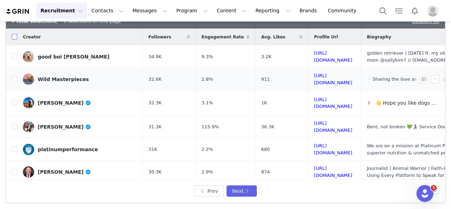
checkbox input "true"
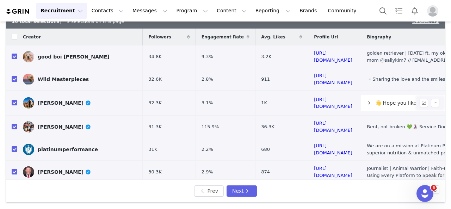
click at [13, 100] on input "checkbox" at bounding box center [15, 103] width 6 height 6
checkbox input "false"
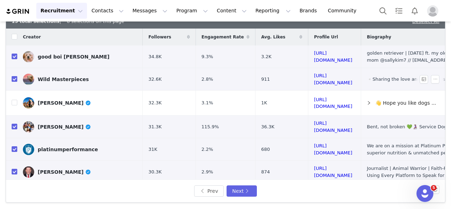
click at [15, 77] on input "checkbox" at bounding box center [15, 79] width 6 height 6
checkbox input "false"
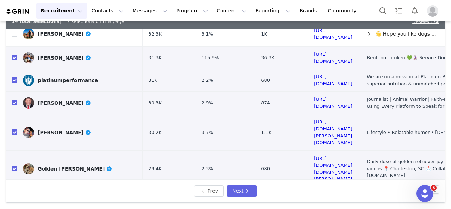
scroll to position [307, 0]
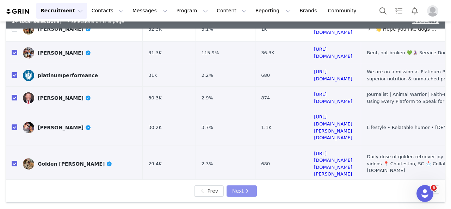
click at [247, 188] on button "Next" at bounding box center [242, 191] width 30 height 11
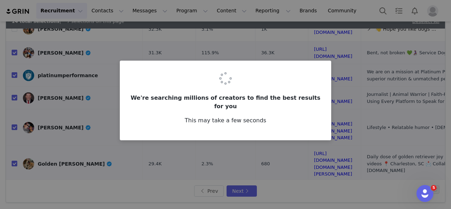
scroll to position [0, 0]
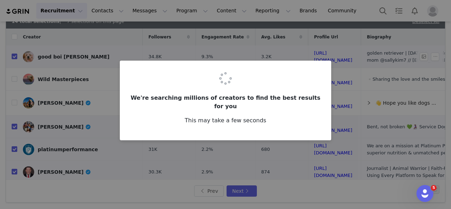
checkbox input "false"
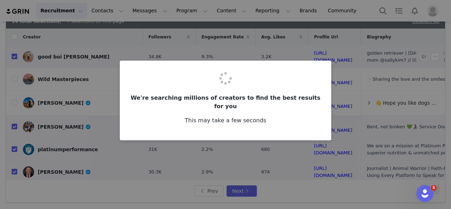
checkbox input "false"
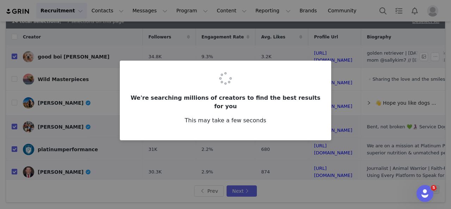
checkbox input "false"
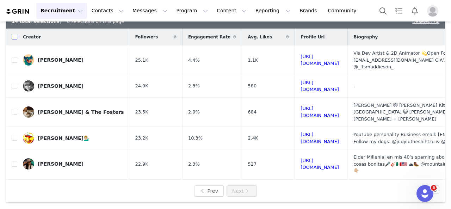
click at [16, 35] on input "checkbox" at bounding box center [15, 37] width 6 height 6
checkbox input "false"
checkbox input "true"
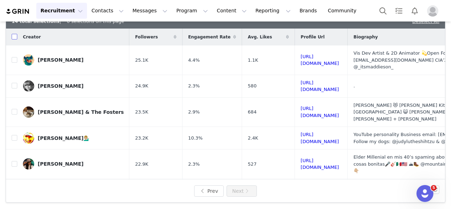
checkbox input "true"
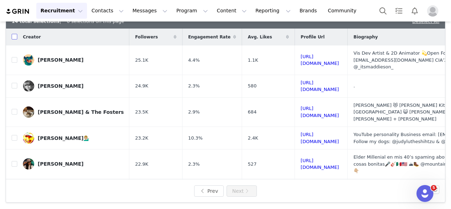
checkbox input "true"
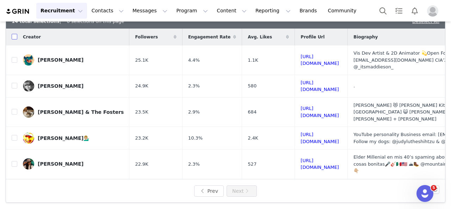
checkbox input "true"
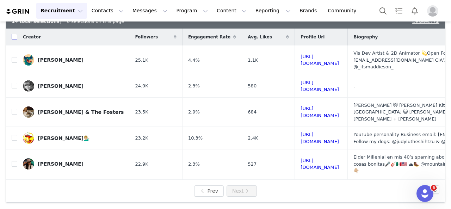
checkbox input "true"
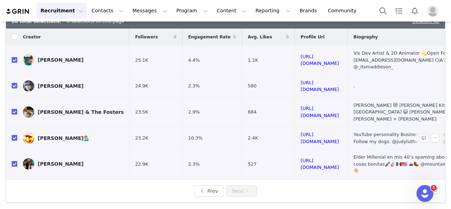
click at [17, 127] on td "Zachary Michael💁🏼‍♂️" at bounding box center [73, 138] width 112 height 23
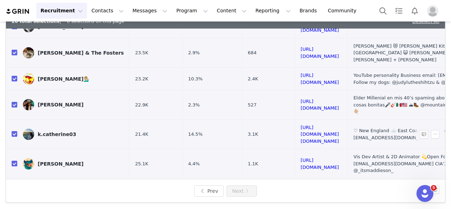
scroll to position [71, 0]
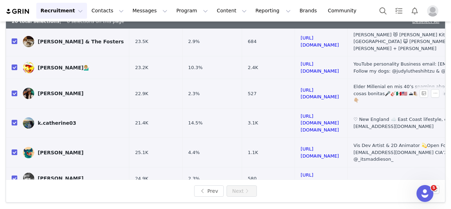
drag, startPoint x: 14, startPoint y: 51, endPoint x: 61, endPoint y: 66, distance: 49.3
click at [14, 65] on input "checkbox" at bounding box center [15, 68] width 6 height 6
checkbox input "false"
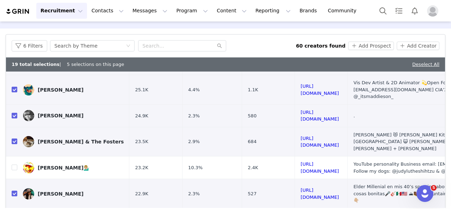
scroll to position [0, 0]
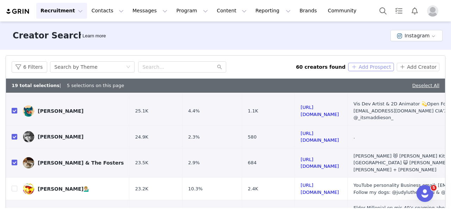
click at [382, 68] on button "Add Prospect" at bounding box center [370, 67] width 45 height 8
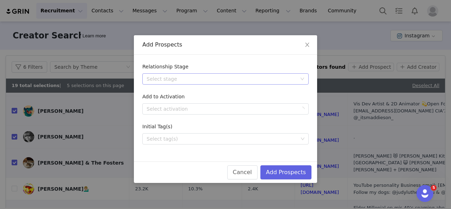
click at [234, 80] on div "Select stage" at bounding box center [222, 78] width 150 height 7
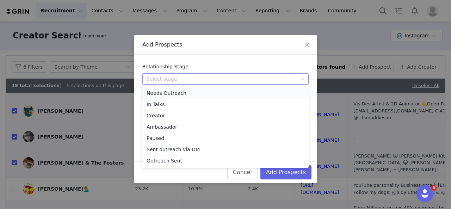
click at [189, 93] on li "Needs Outreach" at bounding box center [225, 92] width 166 height 11
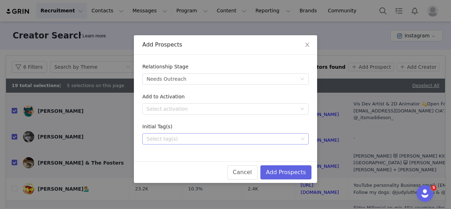
click at [191, 136] on div "Select tag(s)" at bounding box center [223, 138] width 152 height 7
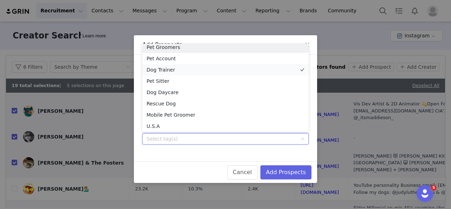
scroll to position [1, 0]
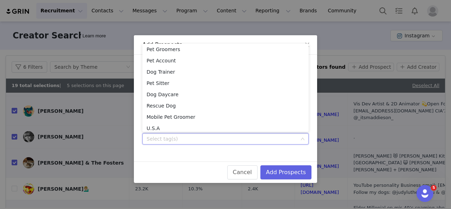
click at [189, 162] on div "Cancel Add Prospects" at bounding box center [225, 173] width 183 height 22
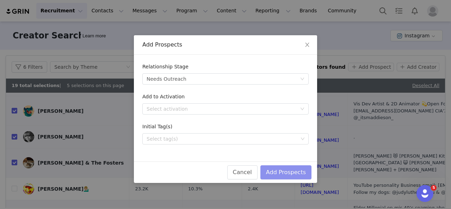
click at [299, 172] on button "Add Prospects" at bounding box center [286, 172] width 51 height 14
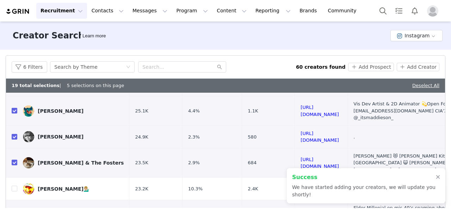
click at [423, 85] on link "Deselect All" at bounding box center [426, 85] width 27 height 5
checkbox input "false"
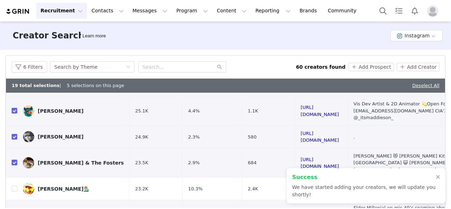
checkbox input "false"
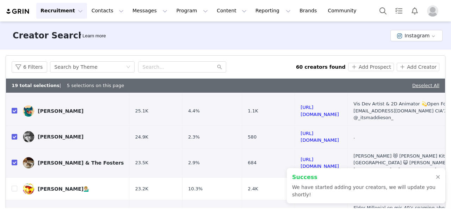
checkbox input "false"
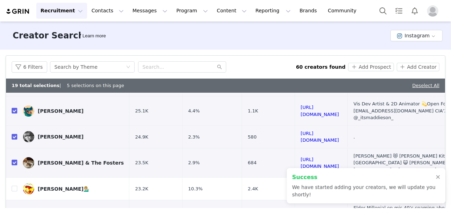
checkbox input "false"
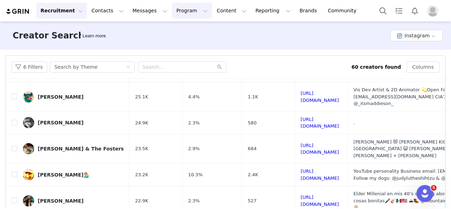
click at [172, 10] on button "Program Program" at bounding box center [192, 11] width 40 height 16
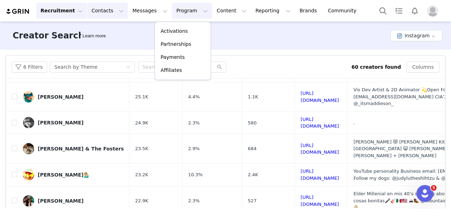
click at [98, 11] on button "Contacts Contacts" at bounding box center [107, 11] width 41 height 16
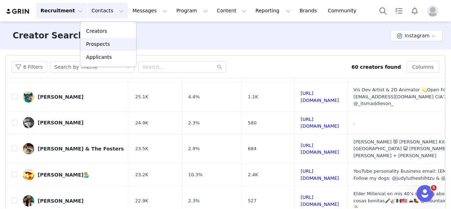
click at [99, 41] on p "Prospects" at bounding box center [98, 44] width 24 height 7
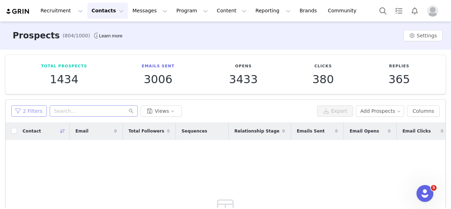
click at [30, 109] on button "2 Filters" at bounding box center [29, 110] width 36 height 11
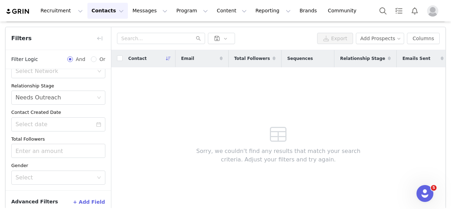
scroll to position [108, 0]
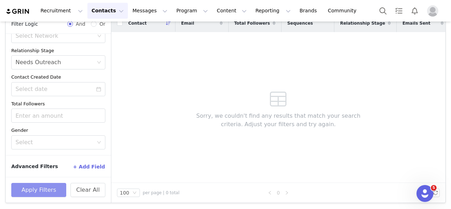
click at [33, 192] on button "Apply Filters" at bounding box center [38, 190] width 55 height 14
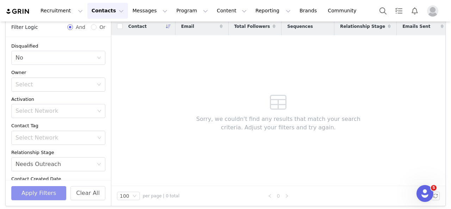
scroll to position [106, 0]
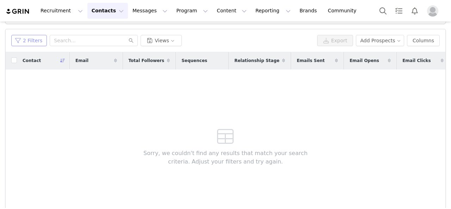
click at [24, 43] on button "2 Filters" at bounding box center [29, 40] width 36 height 11
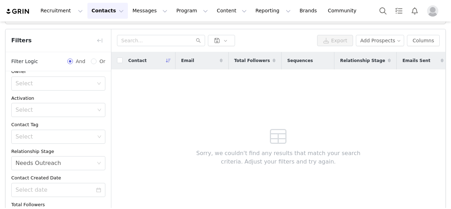
scroll to position [71, 0]
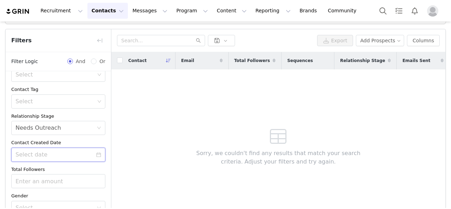
click at [78, 153] on input at bounding box center [58, 155] width 94 height 14
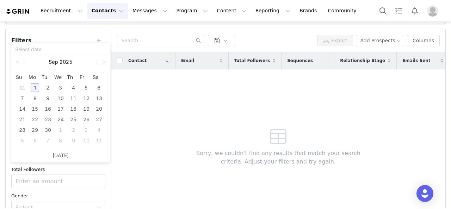
click at [32, 86] on div "1" at bounding box center [35, 88] width 8 height 8
type input "[DATE]"
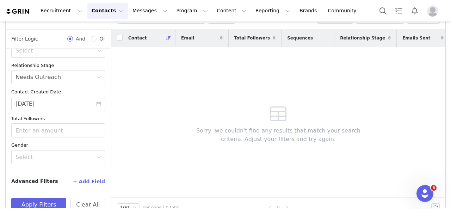
scroll to position [108, 0]
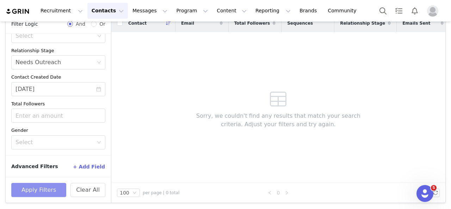
click at [35, 190] on button "Apply Filters" at bounding box center [38, 190] width 55 height 14
drag, startPoint x: 90, startPoint y: 188, endPoint x: 85, endPoint y: 178, distance: 11.1
click at [90, 189] on button "Clear All" at bounding box center [88, 190] width 35 height 14
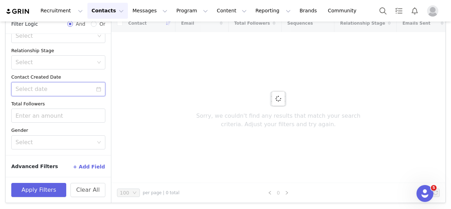
click at [80, 91] on input at bounding box center [58, 89] width 94 height 14
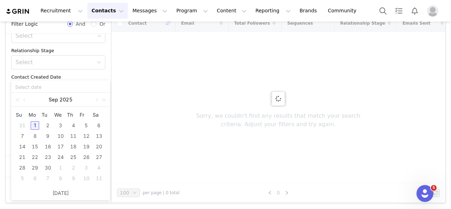
click at [38, 124] on div "1" at bounding box center [35, 125] width 8 height 8
type input "[DATE]"
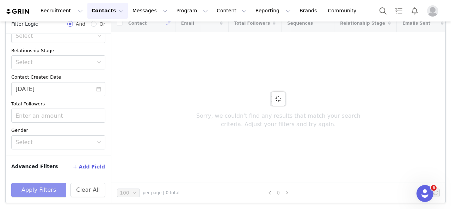
click at [47, 190] on button "Apply Filters" at bounding box center [38, 190] width 55 height 14
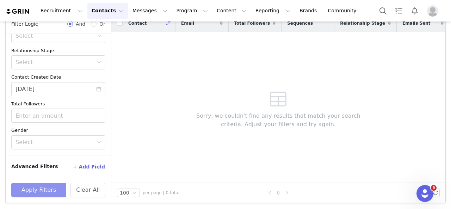
click at [35, 189] on button "Apply Filters" at bounding box center [38, 190] width 55 height 14
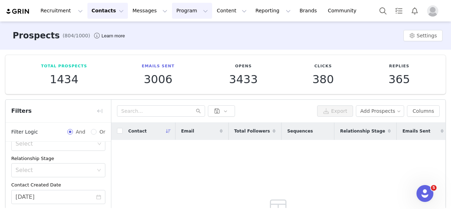
click at [172, 10] on button "Program Program" at bounding box center [192, 11] width 40 height 16
click at [142, 10] on button "Messages Messages" at bounding box center [149, 11] width 43 height 16
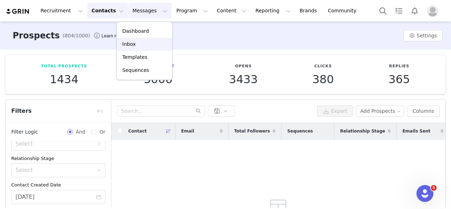
click at [136, 41] on div "Inbox" at bounding box center [144, 44] width 47 height 7
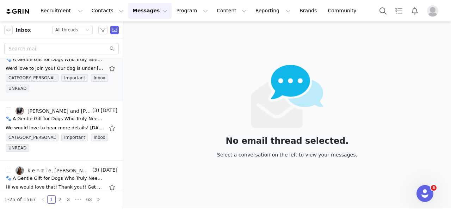
scroll to position [247, 0]
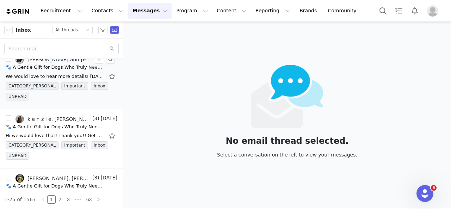
click at [65, 68] on div "🐾 A Gentle Gift for Dogs Who Truly Need It" at bounding box center [55, 67] width 99 height 7
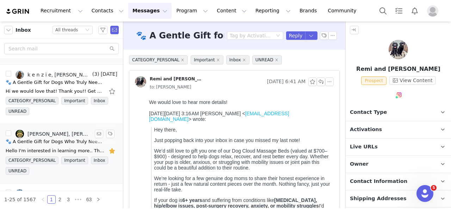
scroll to position [317, 0]
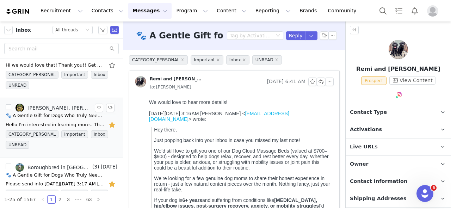
click at [77, 112] on div "🐾 A Gentle Gift for Dogs Who Truly Need It" at bounding box center [55, 115] width 99 height 7
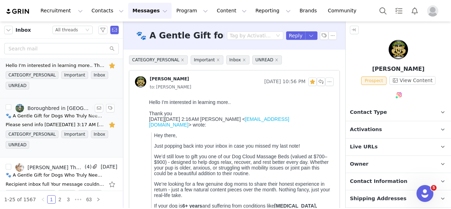
scroll to position [388, 0]
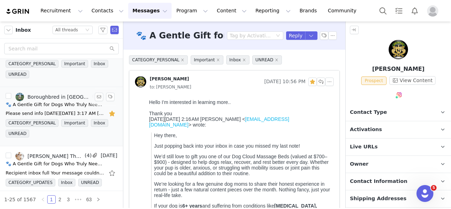
click at [65, 102] on div "🐾 A Gentle Gift for Dogs Who Truly Need It" at bounding box center [55, 104] width 99 height 7
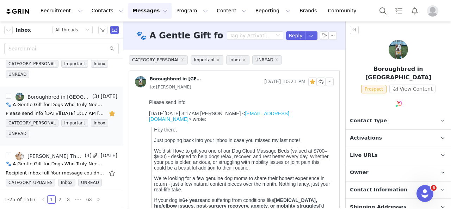
scroll to position [0, 0]
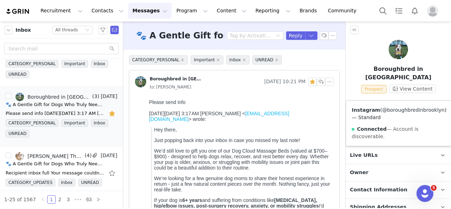
click at [396, 109] on link "@boroughbredinbrooklyn" at bounding box center [413, 110] width 62 height 6
